Goal: Transaction & Acquisition: Purchase product/service

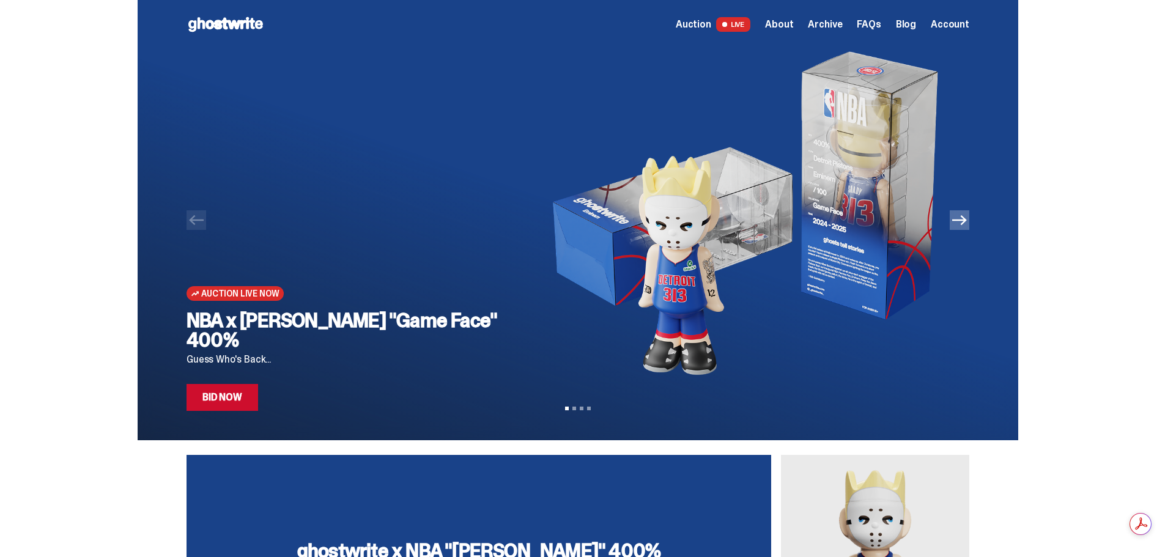
click at [242, 389] on link "Bid Now" at bounding box center [222, 397] width 72 height 27
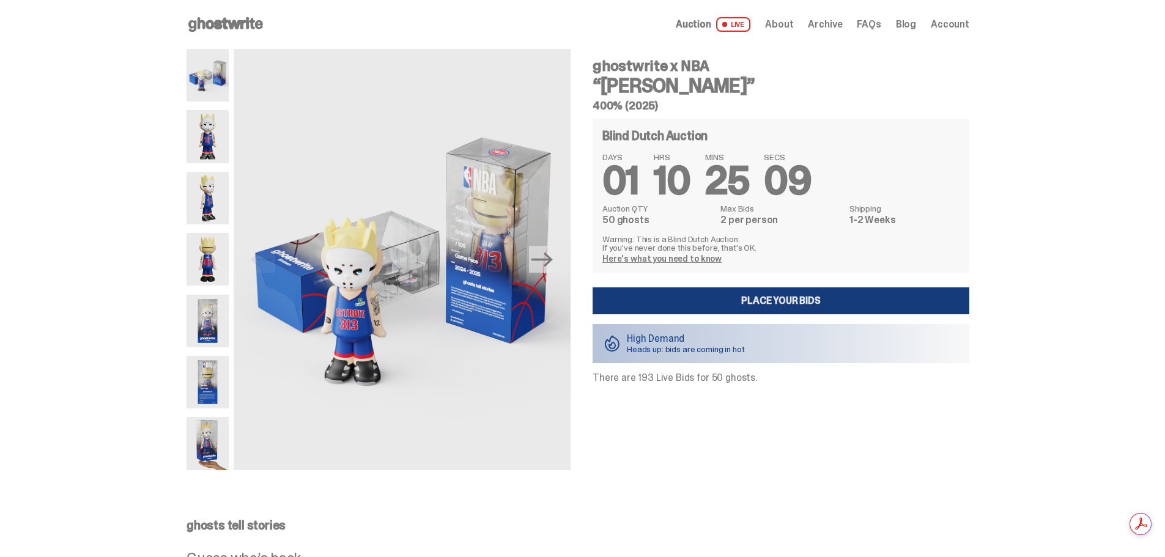
click at [763, 304] on link "Place your Bids" at bounding box center [780, 300] width 377 height 27
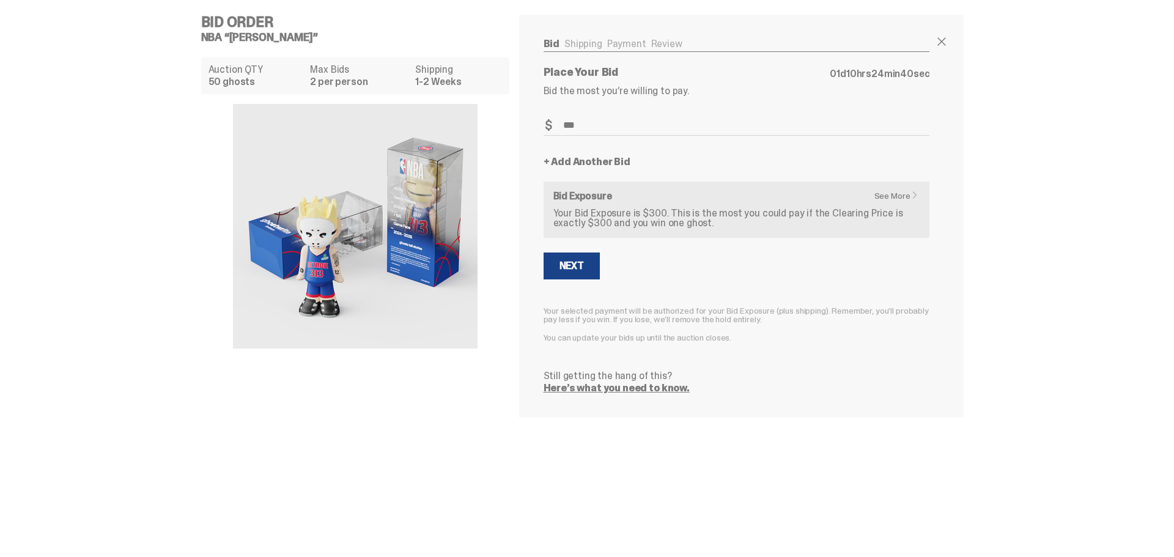
drag, startPoint x: 593, startPoint y: 125, endPoint x: 485, endPoint y: 127, distance: 107.6
click at [482, 125] on div "Bid Order NBA “[PERSON_NAME]” Auction QTY 50 ghosts Max Bids 2 per person Shipp…" at bounding box center [582, 216] width 783 height 432
type input "***"
click at [574, 267] on div "Next" at bounding box center [571, 266] width 24 height 10
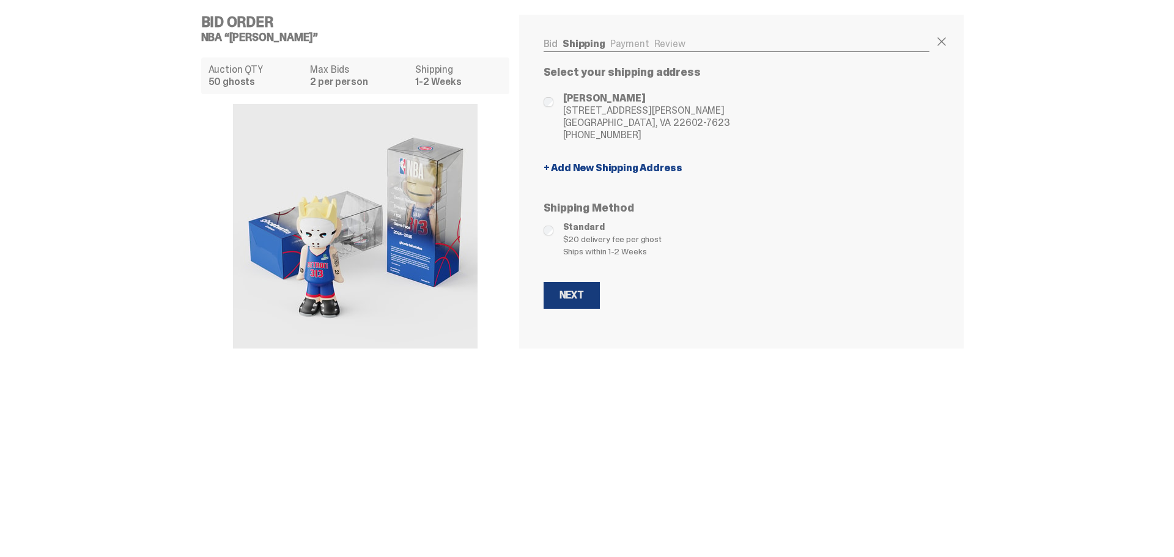
click at [575, 292] on div "Next" at bounding box center [571, 295] width 24 height 10
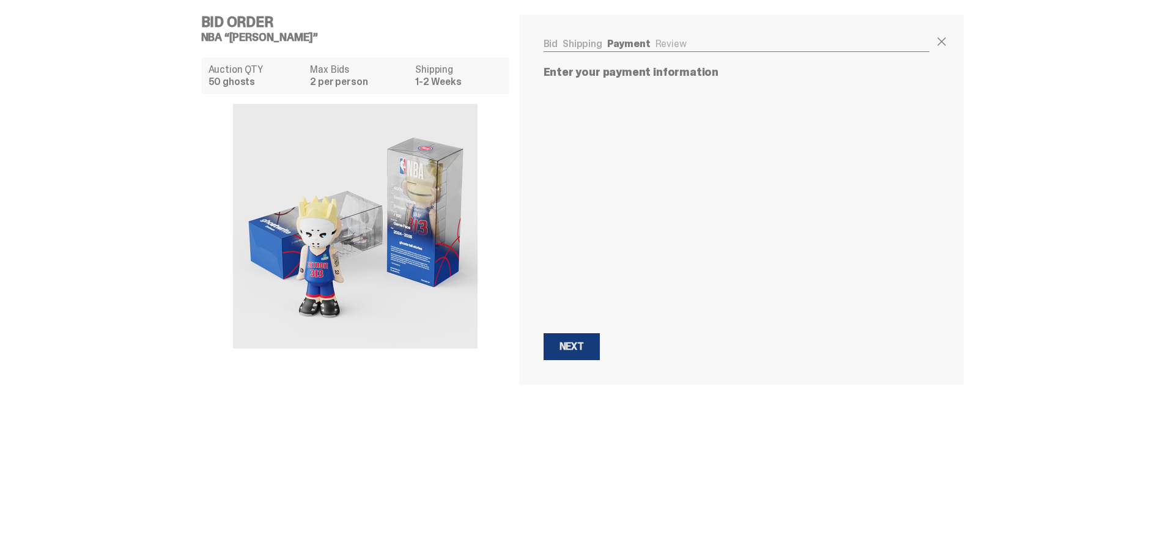
click at [586, 339] on button "Next Next" at bounding box center [572, 346] width 56 height 27
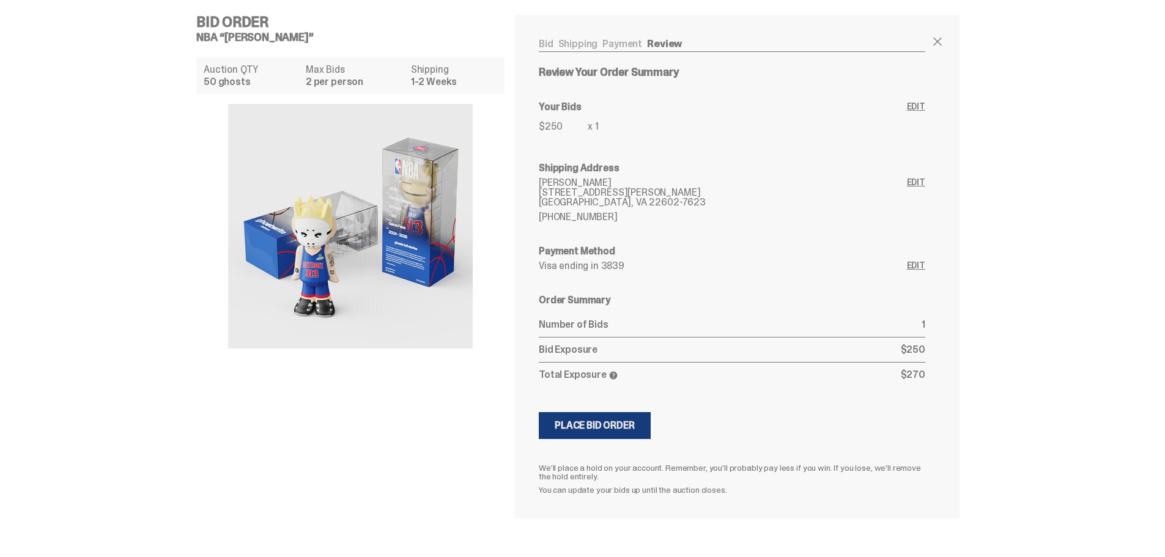
click at [588, 426] on div "Place Bid Order" at bounding box center [595, 426] width 80 height 10
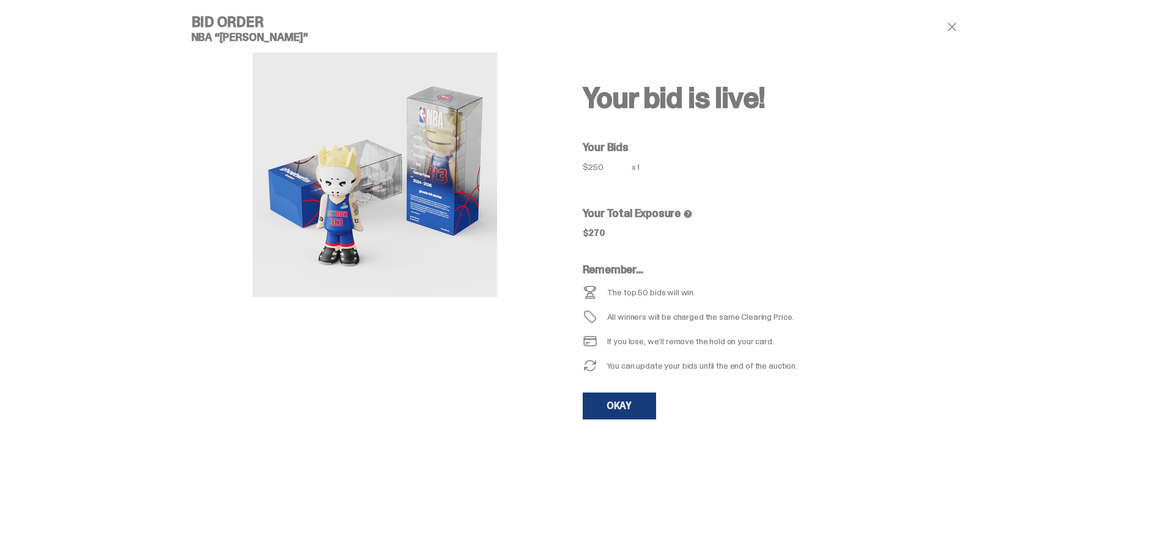
click at [611, 406] on link "OKAY" at bounding box center [619, 406] width 73 height 27
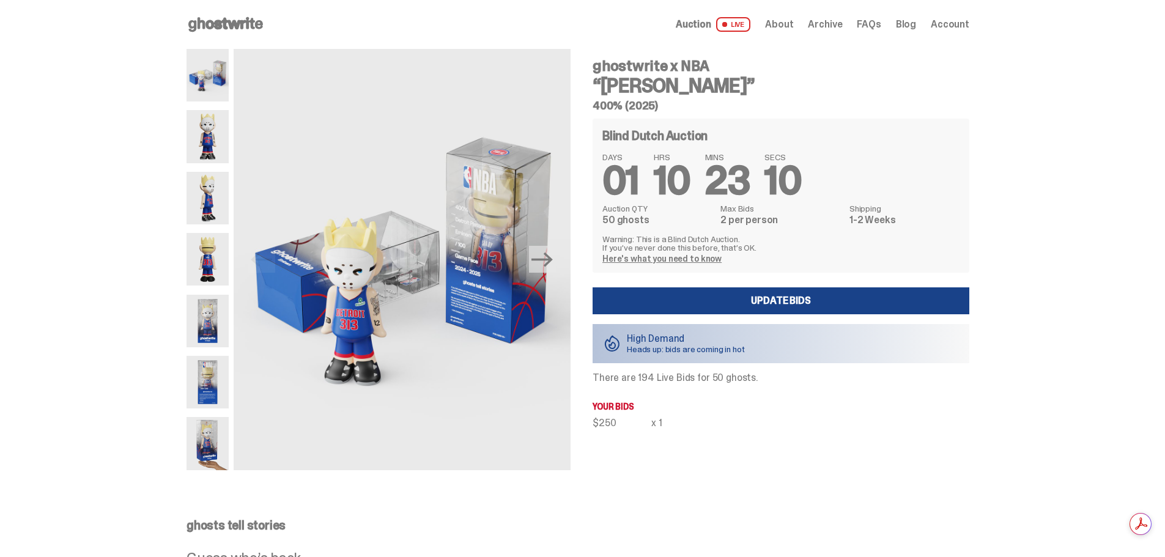
click at [212, 19] on icon at bounding box center [225, 25] width 78 height 20
